Goal: Navigation & Orientation: Find specific page/section

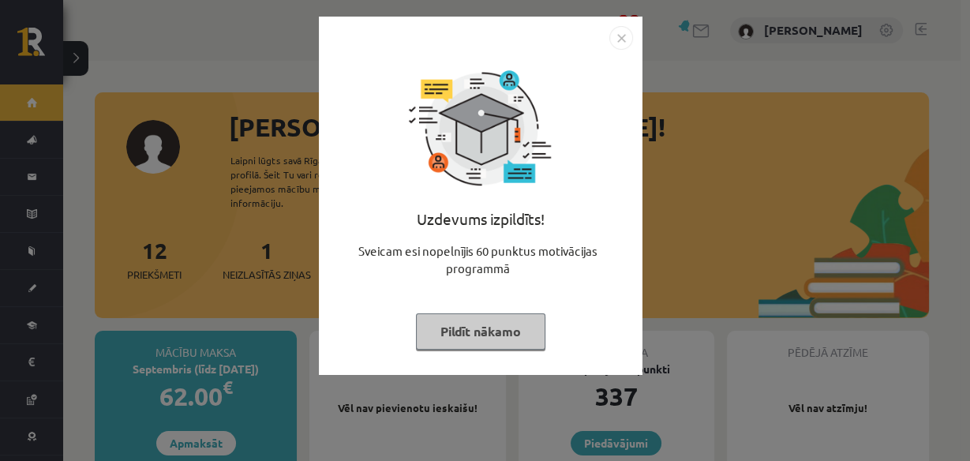
click at [621, 37] on img "Close" at bounding box center [621, 38] width 24 height 24
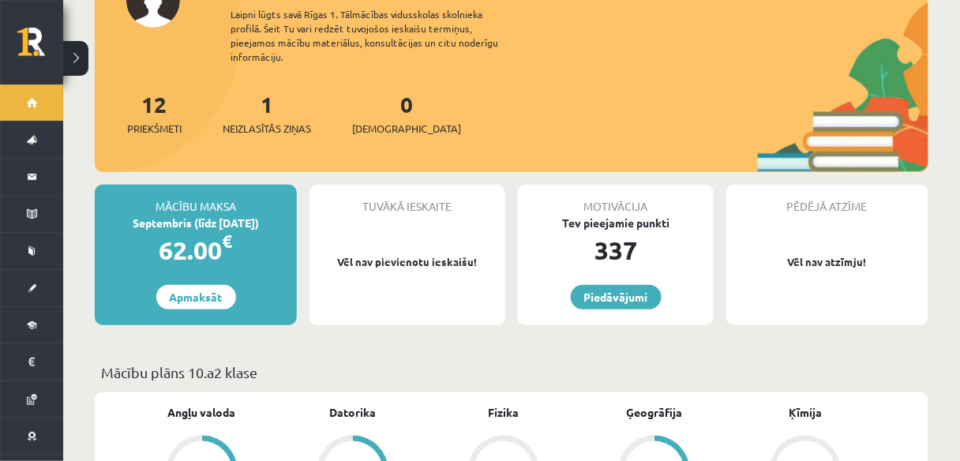
scroll to position [126, 0]
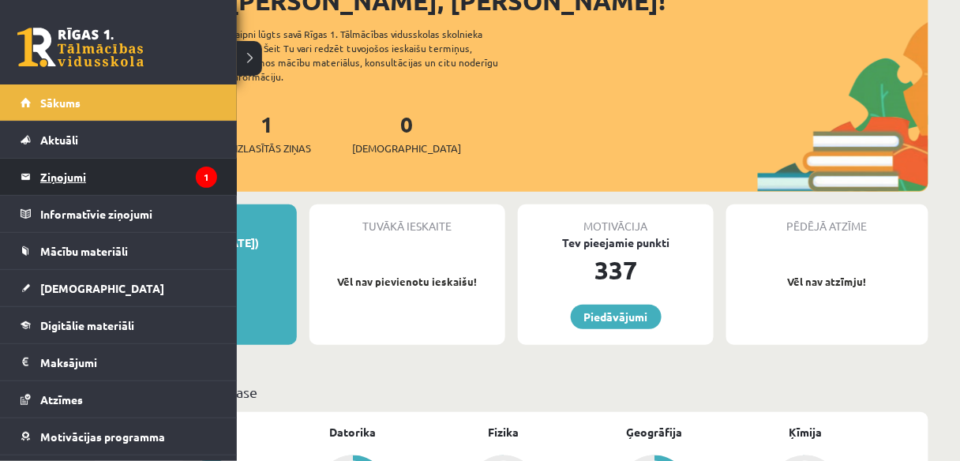
click at [35, 170] on link "Ziņojumi 1" at bounding box center [119, 177] width 196 height 36
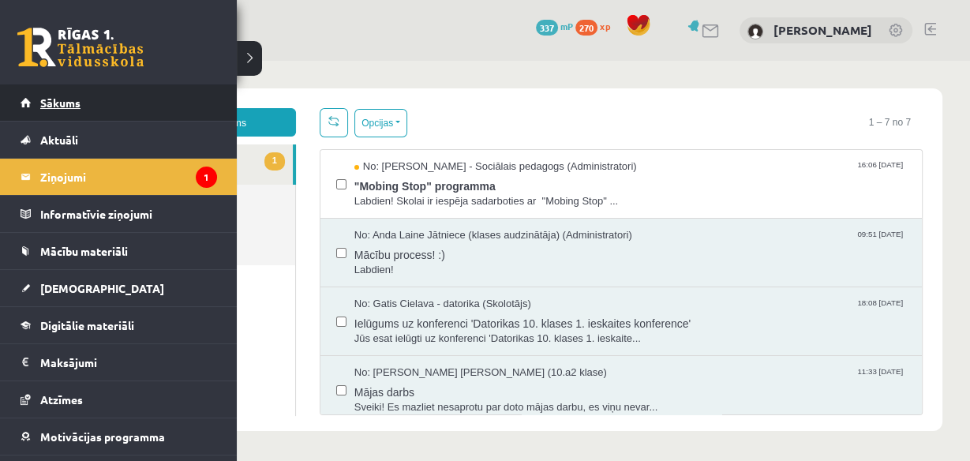
click at [67, 92] on link "Sākums" at bounding box center [119, 102] width 196 height 36
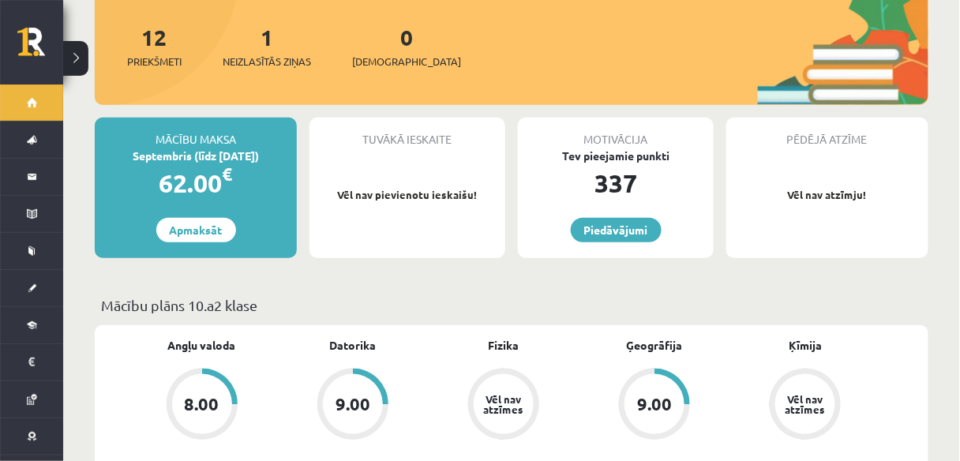
scroll to position [126, 0]
